Goal: Task Accomplishment & Management: Manage account settings

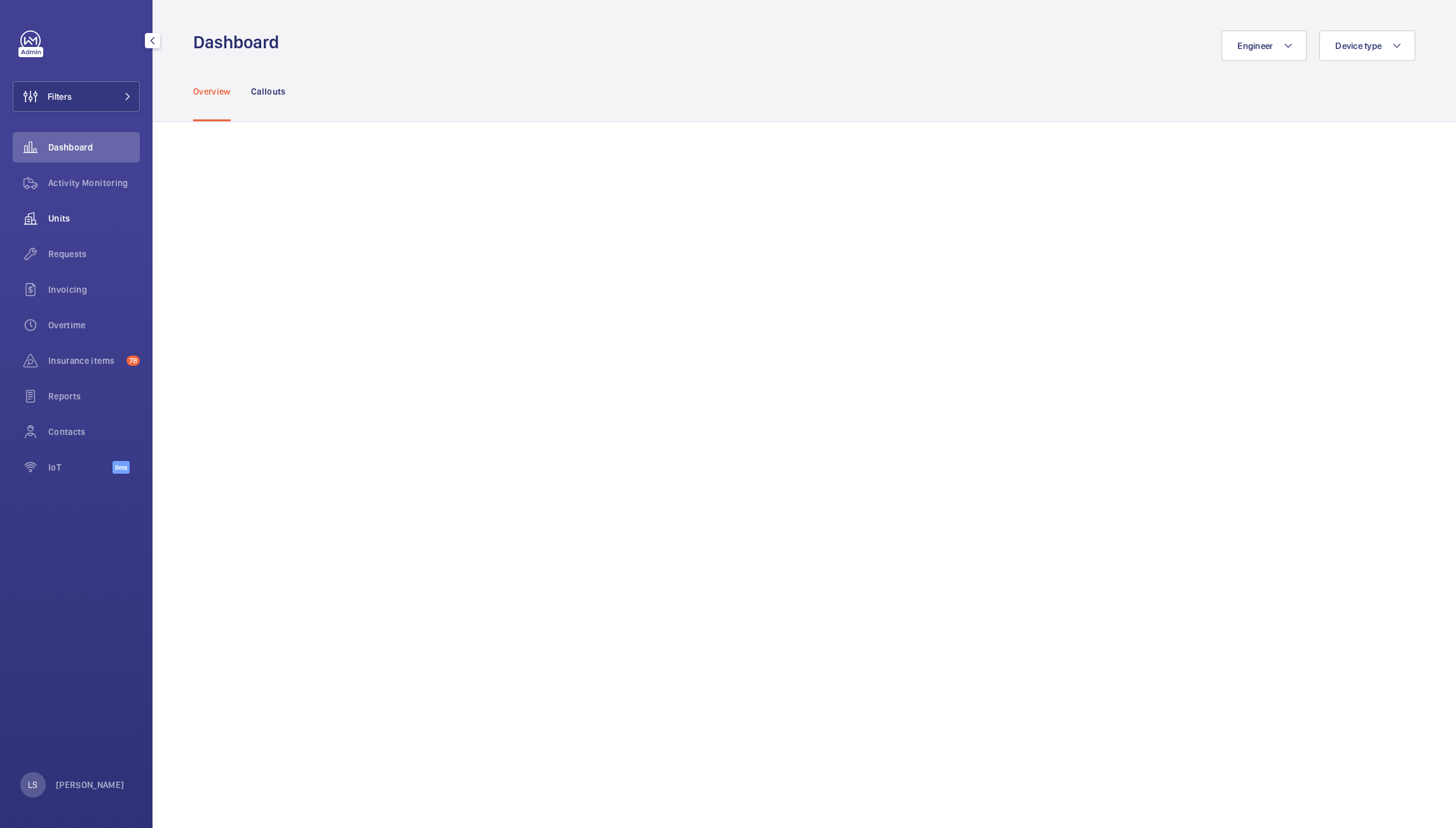
click at [67, 208] on div "Units" at bounding box center [76, 218] width 127 height 31
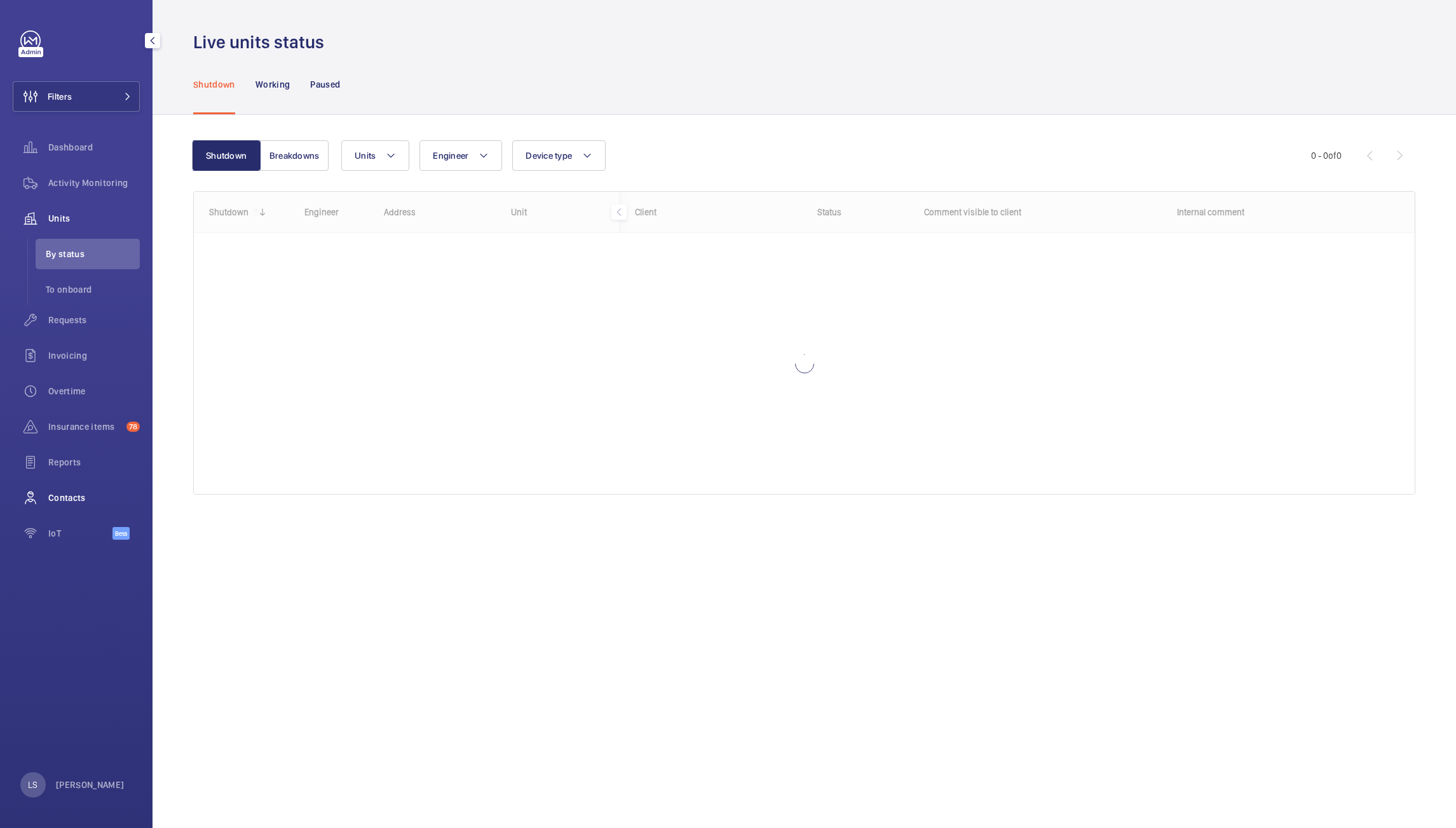
click at [79, 496] on span "Contacts" at bounding box center [94, 498] width 92 height 12
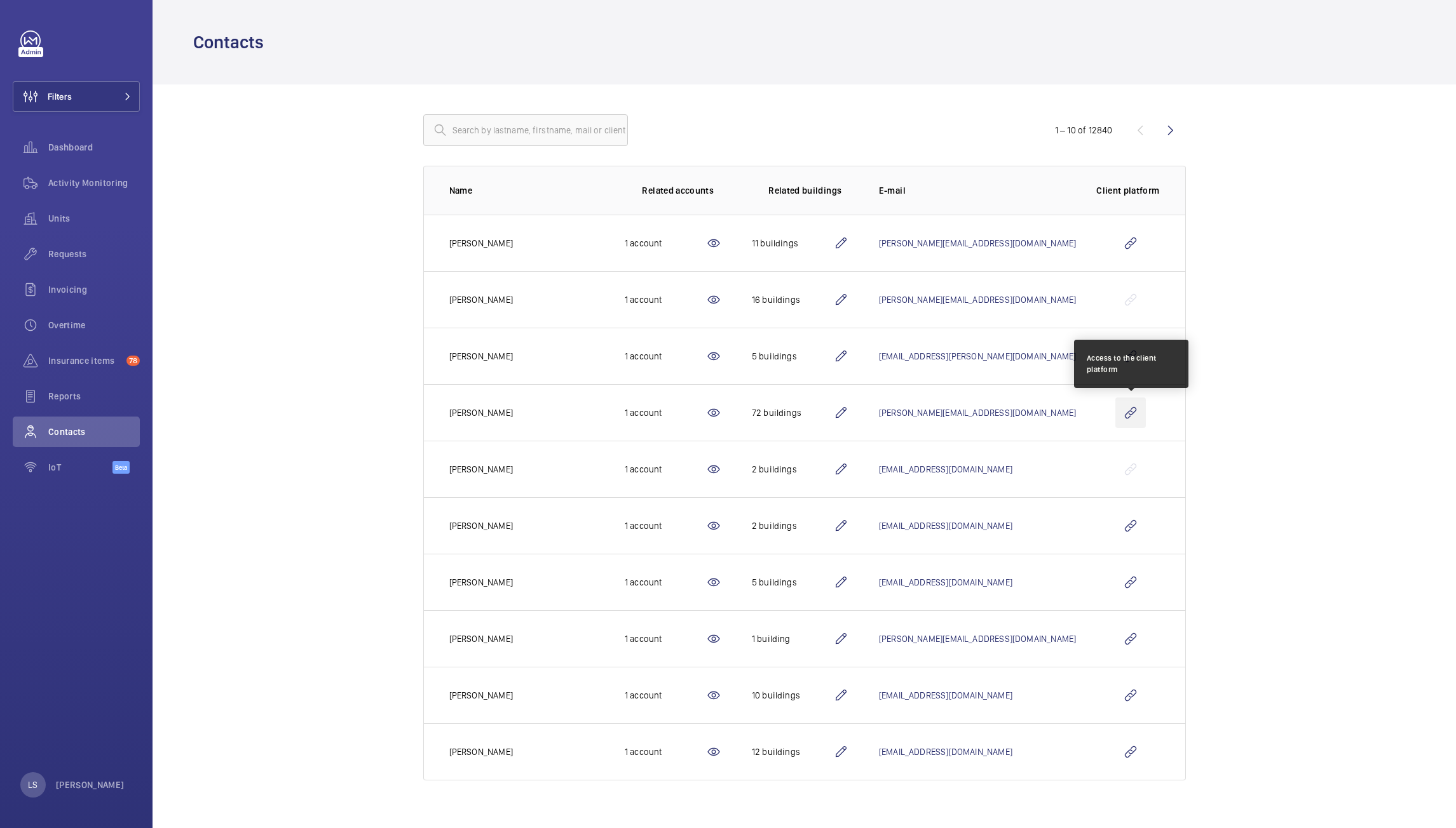
click at [1132, 411] on wm-front-icon-button at bounding box center [1130, 413] width 31 height 31
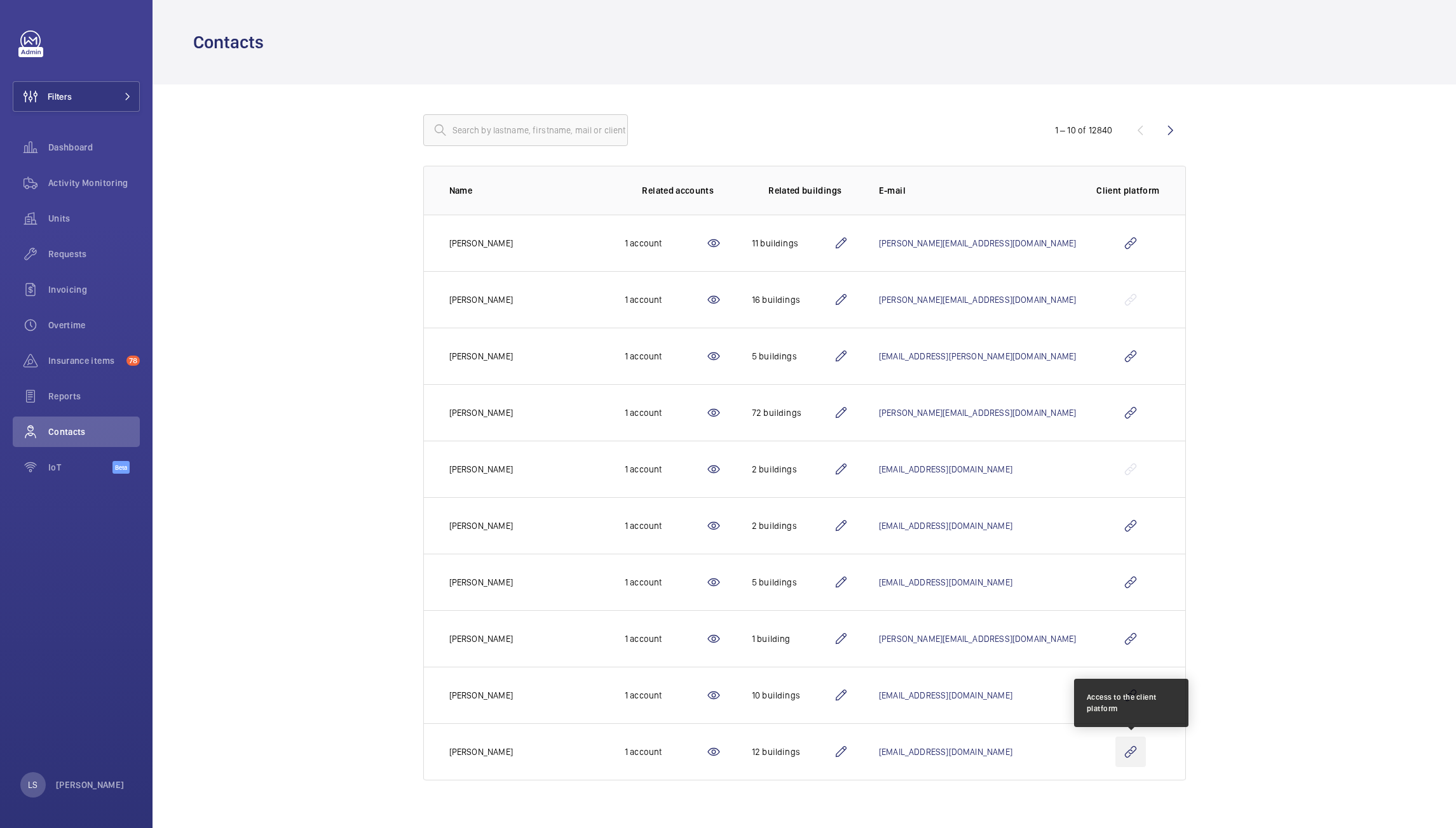
drag, startPoint x: 1136, startPoint y: 750, endPoint x: 1134, endPoint y: 738, distance: 12.2
click at [1136, 750] on wm-front-icon-button at bounding box center [1130, 752] width 31 height 31
click at [1171, 128] on wm-front-icon-button at bounding box center [1170, 130] width 31 height 31
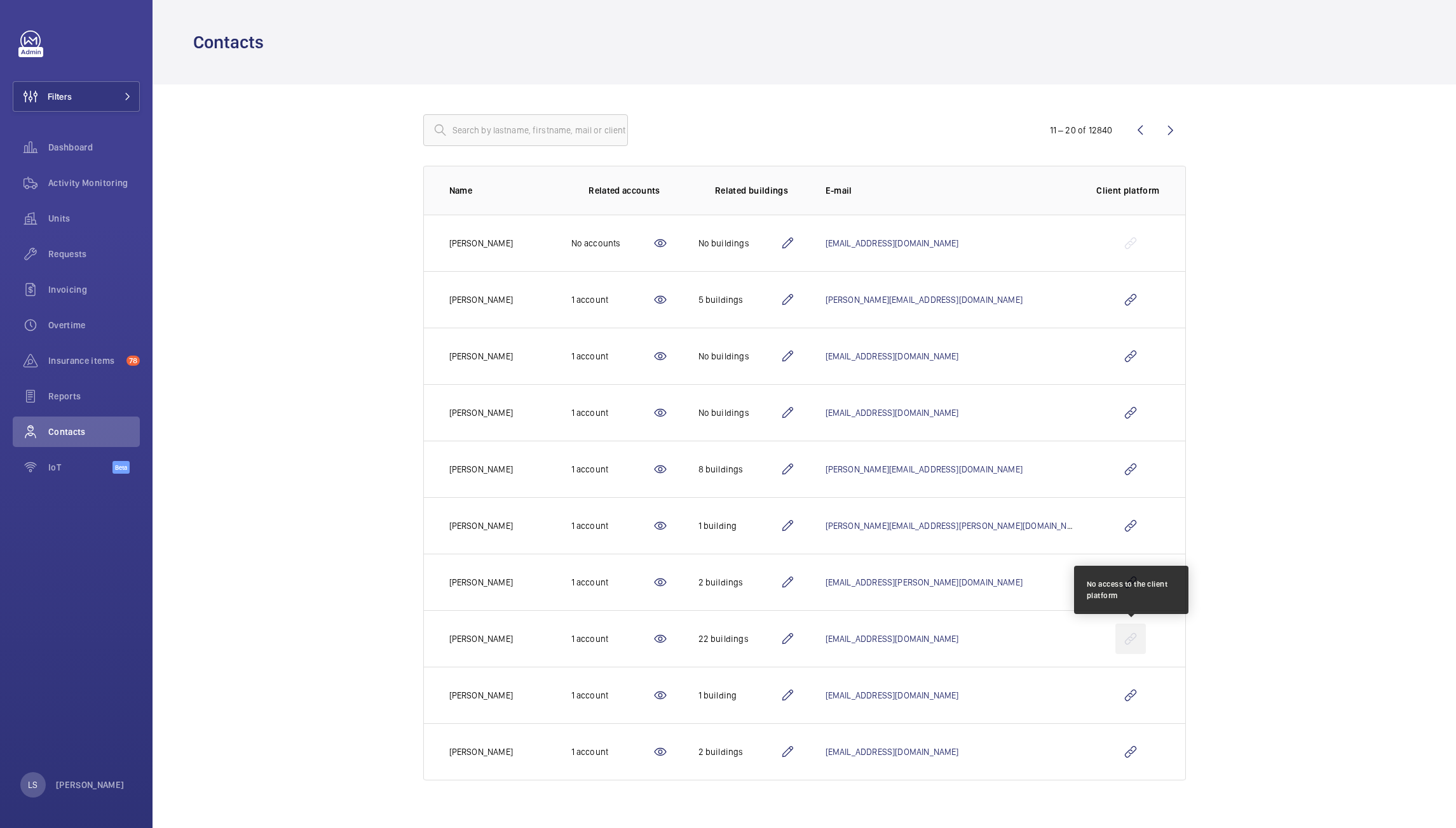
click at [1134, 634] on wm-front-icon-button at bounding box center [1130, 639] width 31 height 31
click at [1171, 136] on wm-front-icon-button at bounding box center [1170, 130] width 31 height 31
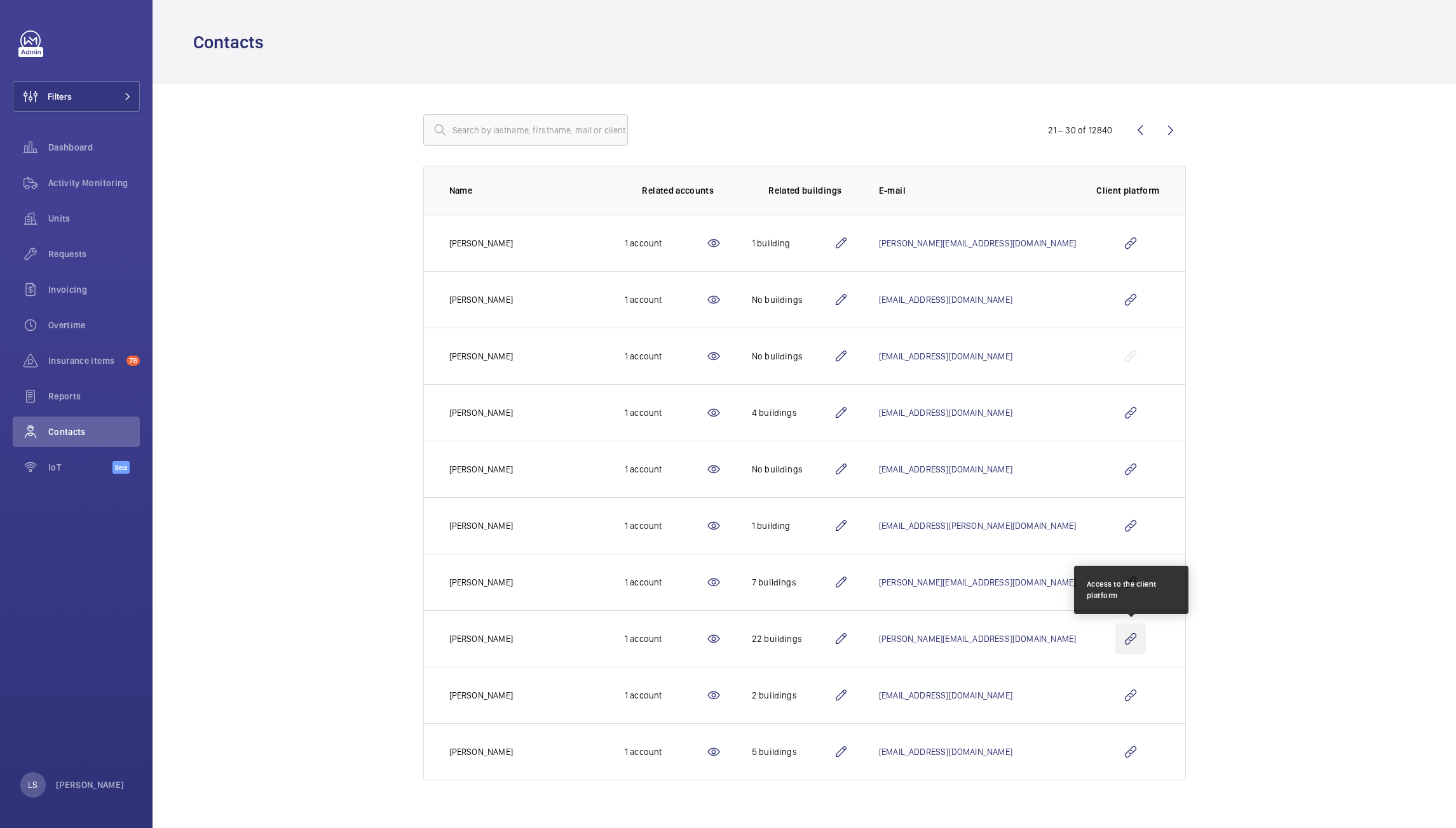
click at [1137, 642] on wm-front-icon-button at bounding box center [1130, 639] width 31 height 31
click at [1171, 125] on wm-front-icon-button at bounding box center [1170, 130] width 31 height 31
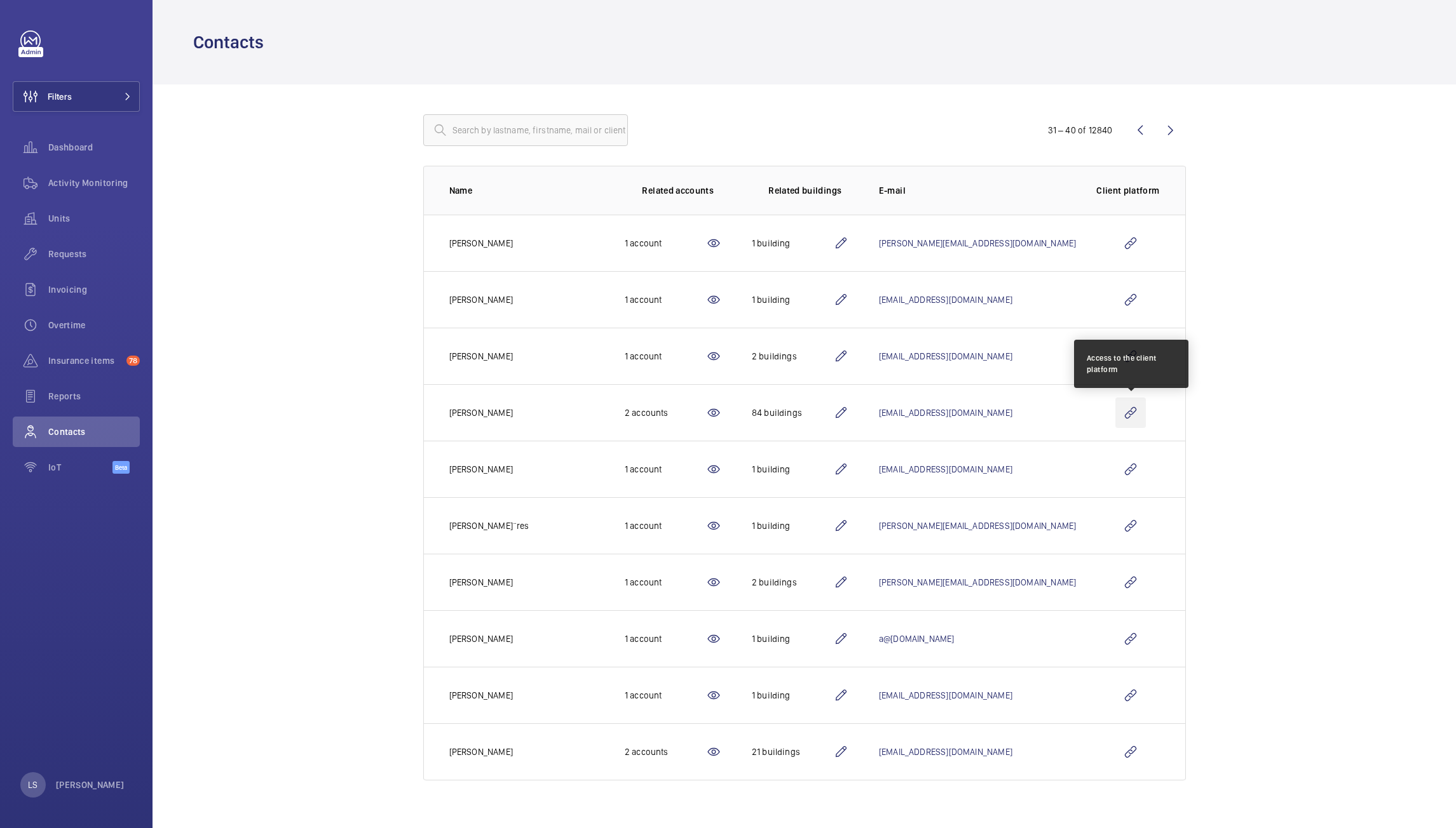
click at [1133, 416] on wm-front-icon-button at bounding box center [1130, 413] width 31 height 31
